Goal: Communication & Community: Answer question/provide support

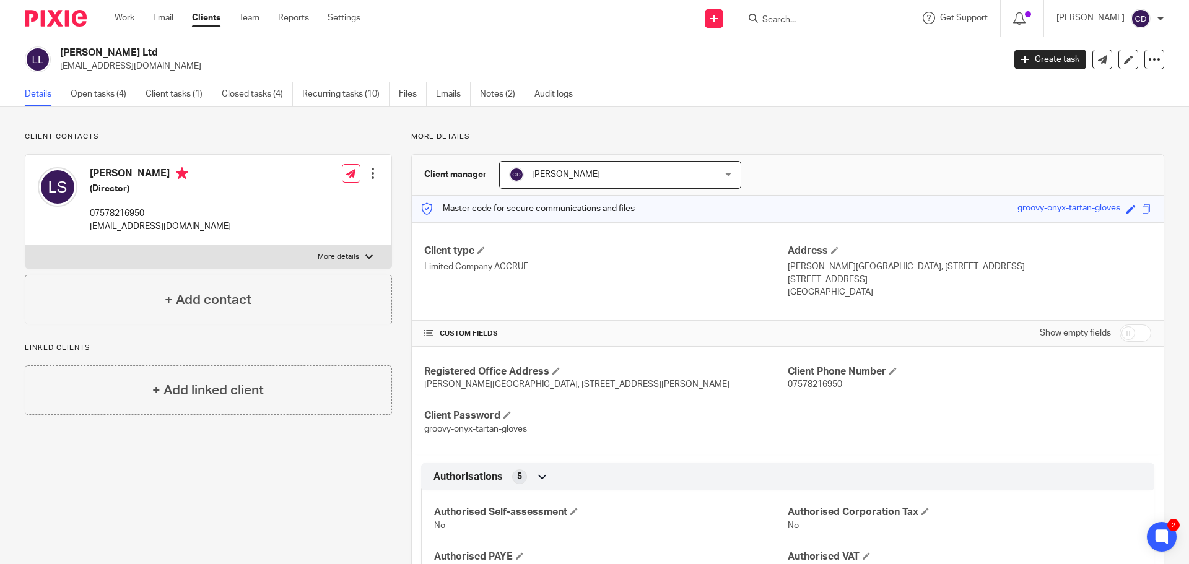
click at [875, 27] on div at bounding box center [822, 18] width 173 height 37
click at [873, 15] on input "Search" at bounding box center [816, 20] width 111 height 11
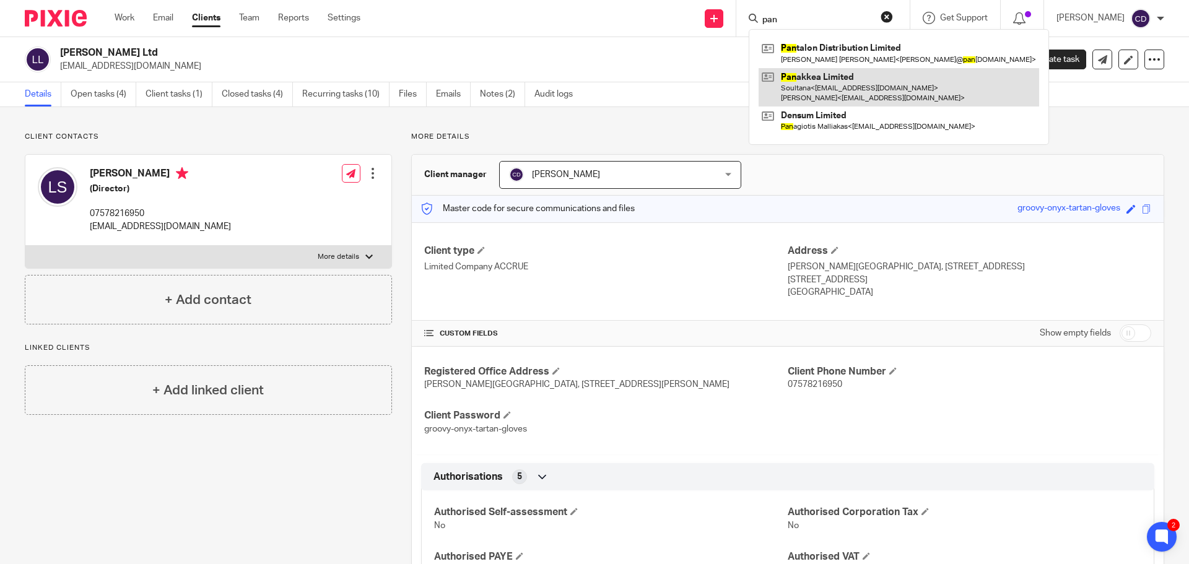
type input "pan"
click at [874, 79] on link at bounding box center [899, 87] width 281 height 38
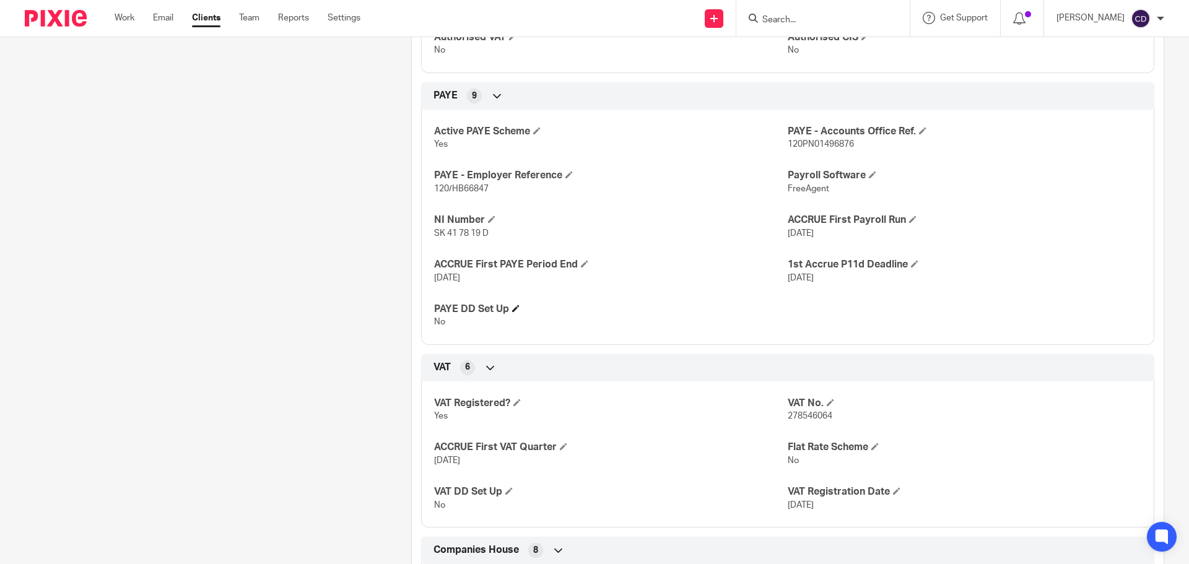
scroll to position [681, 0]
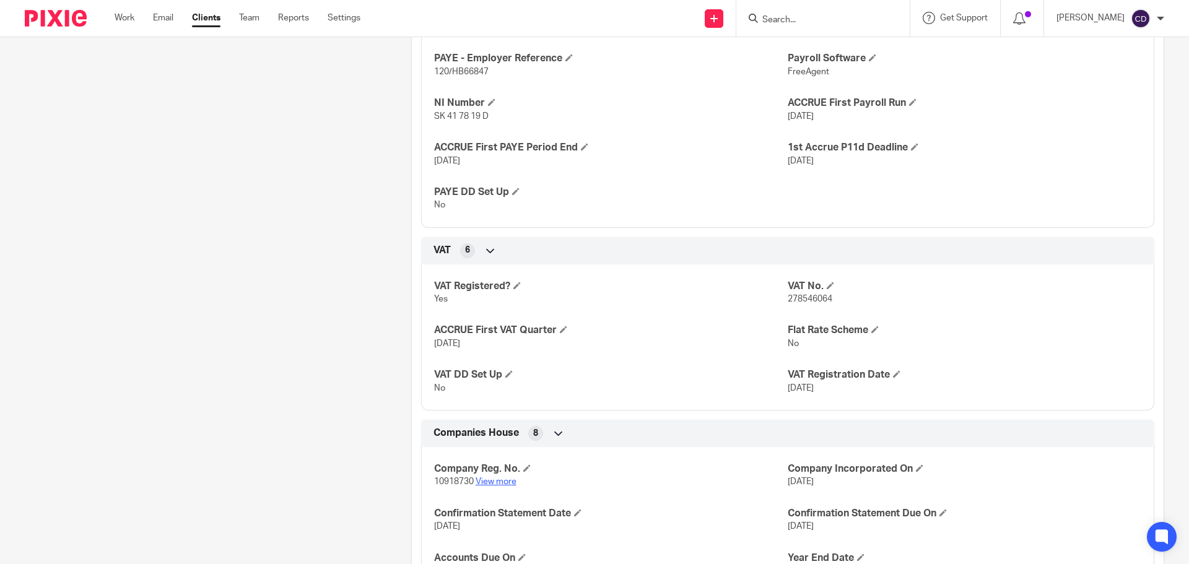
click at [489, 478] on div "Company Reg. No. 10918730 View more" at bounding box center [611, 476] width 354 height 26
click at [489, 481] on link "View more" at bounding box center [496, 482] width 41 height 9
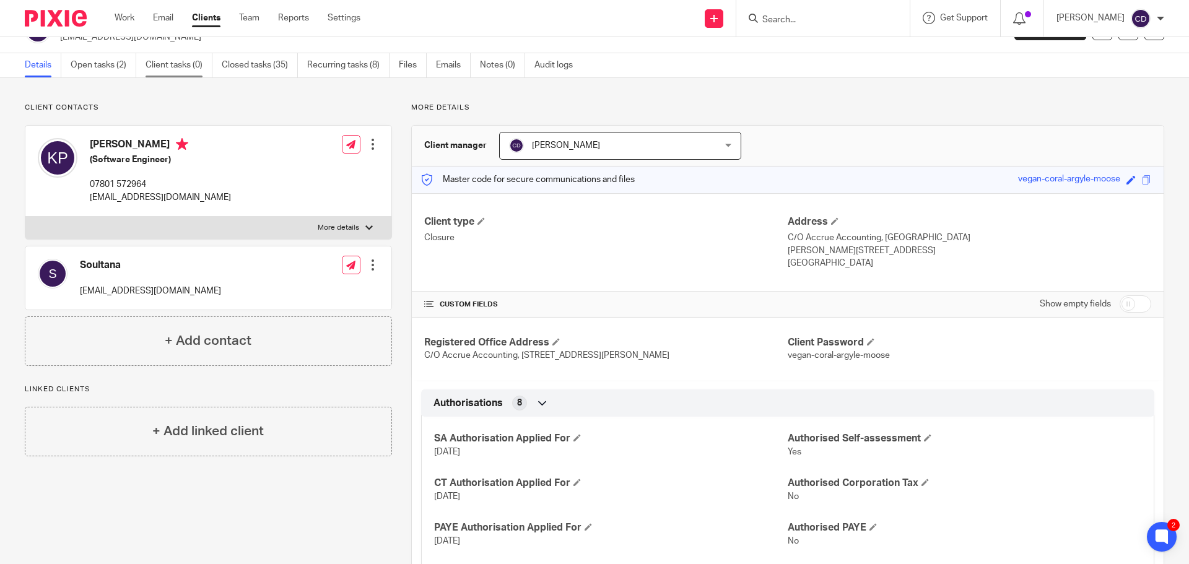
scroll to position [0, 0]
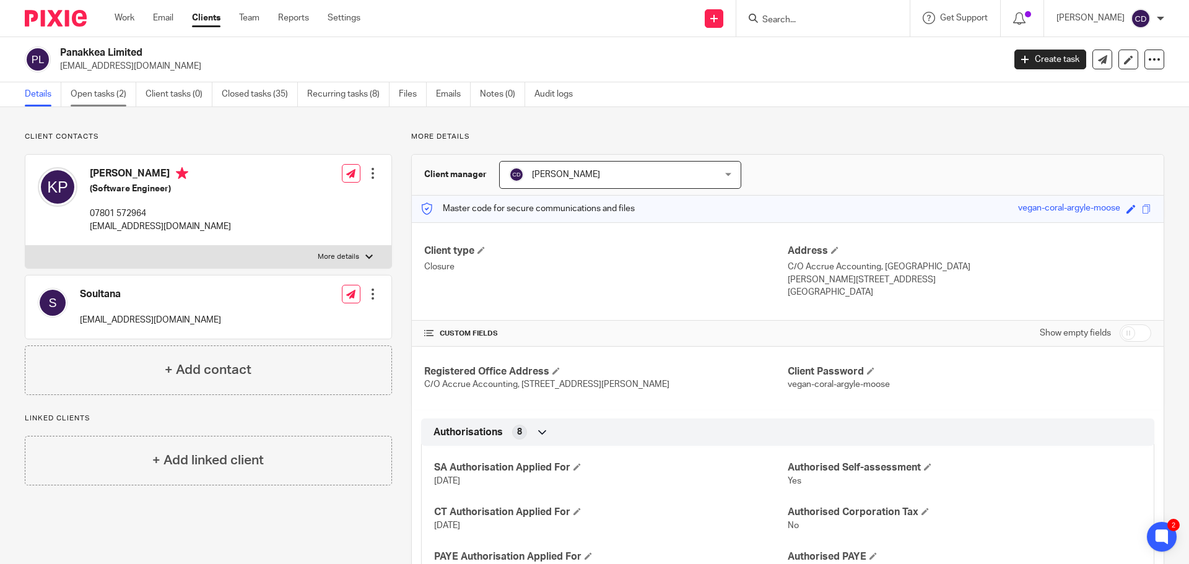
click at [123, 103] on link "Open tasks (2)" at bounding box center [104, 94] width 66 height 24
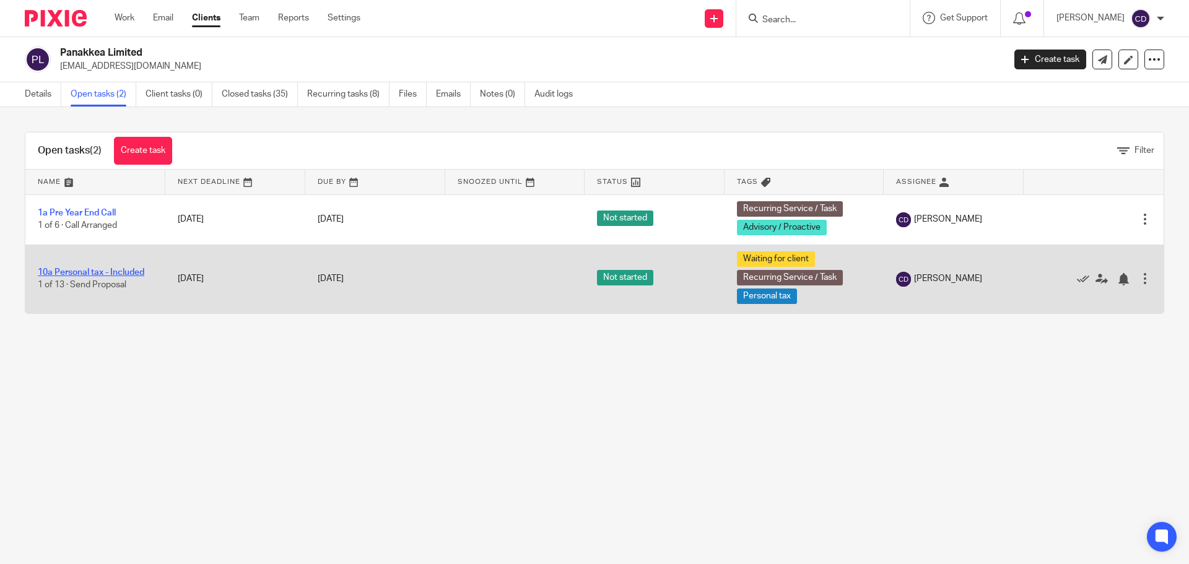
click at [123, 268] on link "10a Personal tax - Included" at bounding box center [91, 272] width 107 height 9
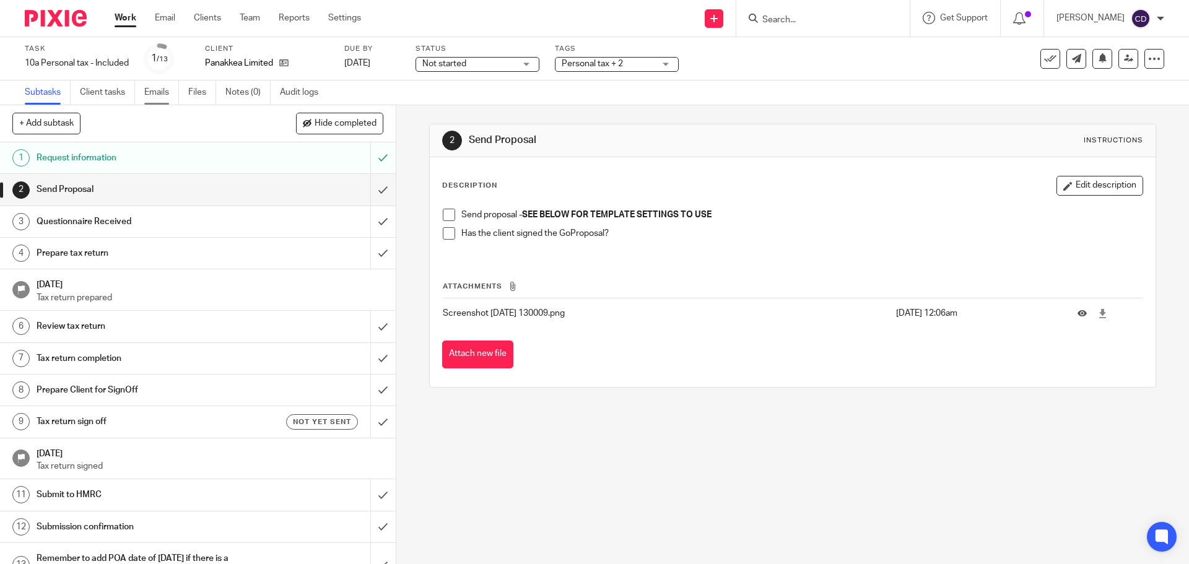
click at [155, 92] on link "Emails" at bounding box center [161, 93] width 35 height 24
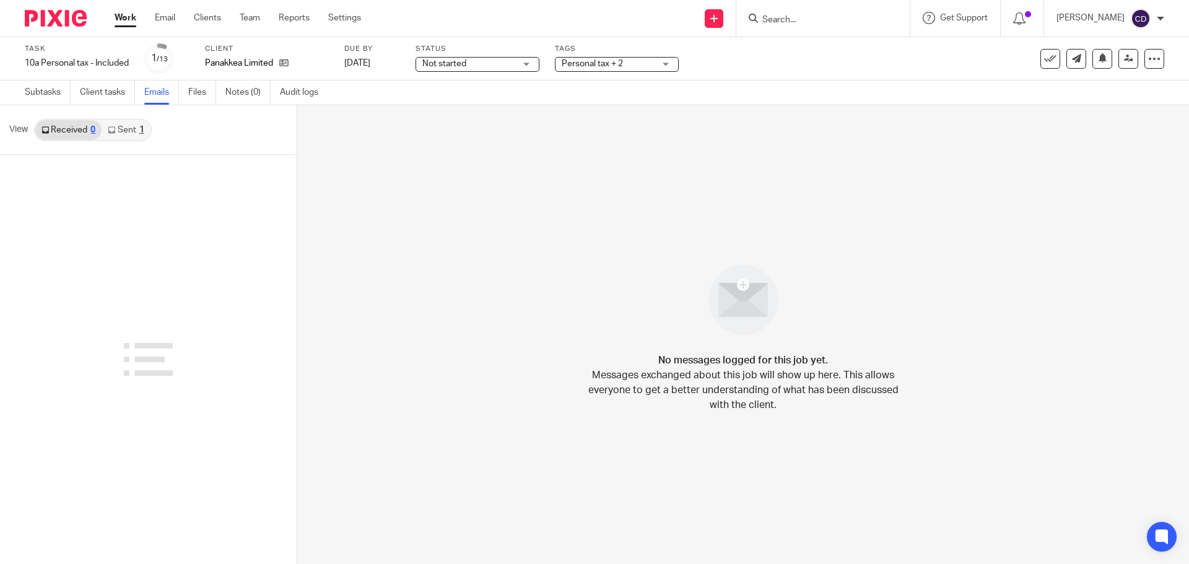
click at [121, 133] on link "Sent 1" at bounding box center [126, 130] width 48 height 20
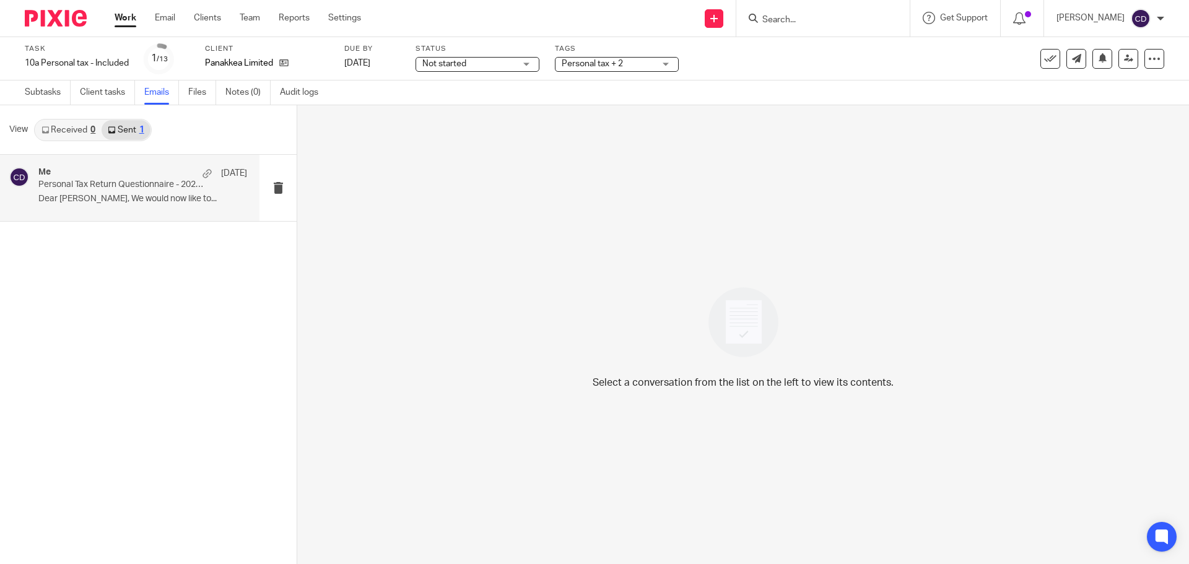
click at [123, 207] on div "Me [DATE] Personal Tax Return Questionnaire - 2025 Tax Return Dear [PERSON_NAME…" at bounding box center [142, 187] width 209 height 41
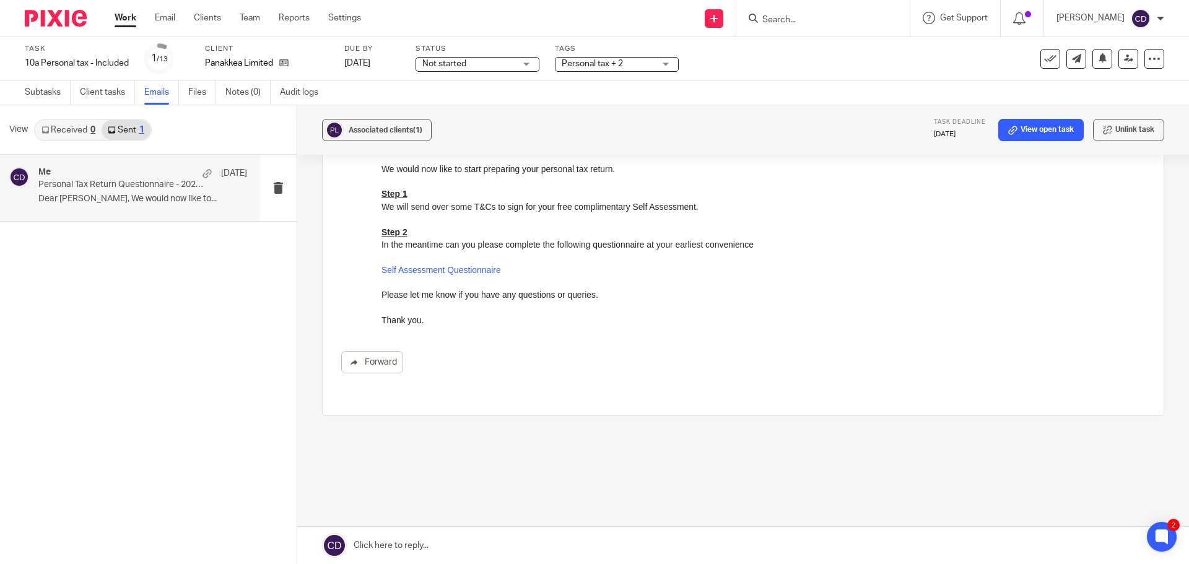
click at [396, 545] on link at bounding box center [743, 545] width 892 height 37
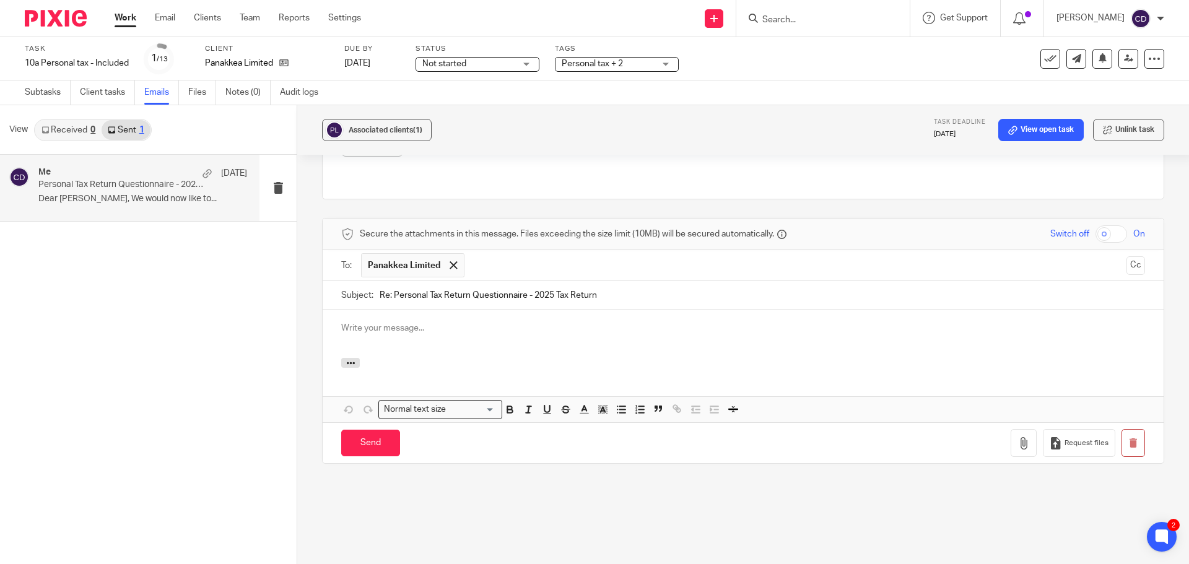
click at [440, 322] on p at bounding box center [743, 328] width 804 height 12
click at [357, 436] on input "Send" at bounding box center [370, 443] width 59 height 27
